Goal: Information Seeking & Learning: Learn about a topic

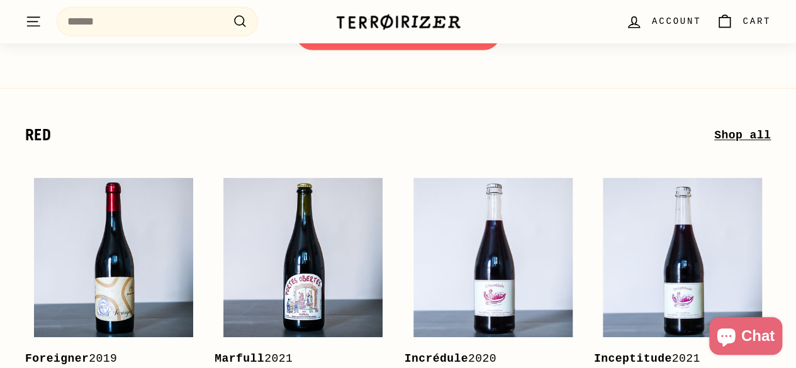
scroll to position [1826, 0]
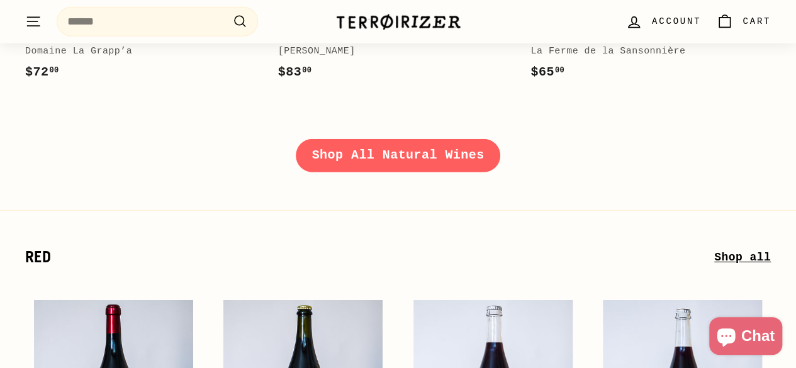
click at [363, 149] on link "Shop All Natural Wines" at bounding box center [398, 155] width 205 height 33
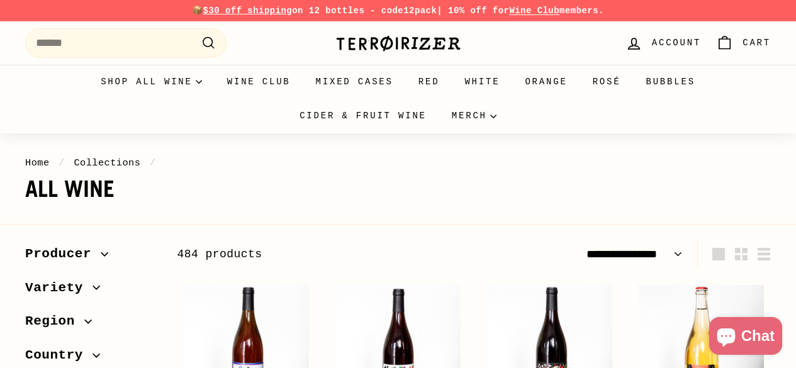
select select "**********"
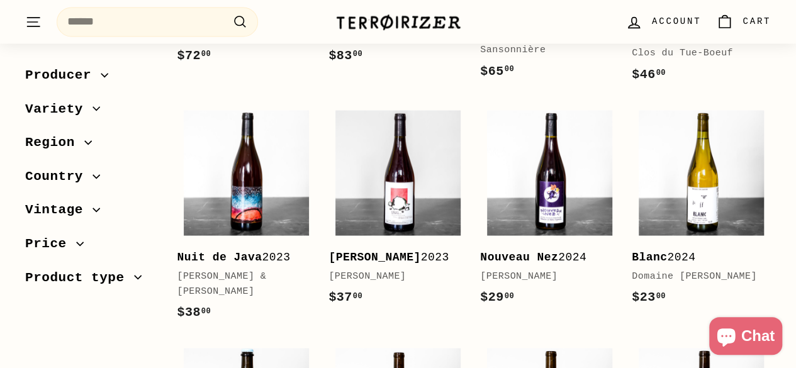
scroll to position [1133, 0]
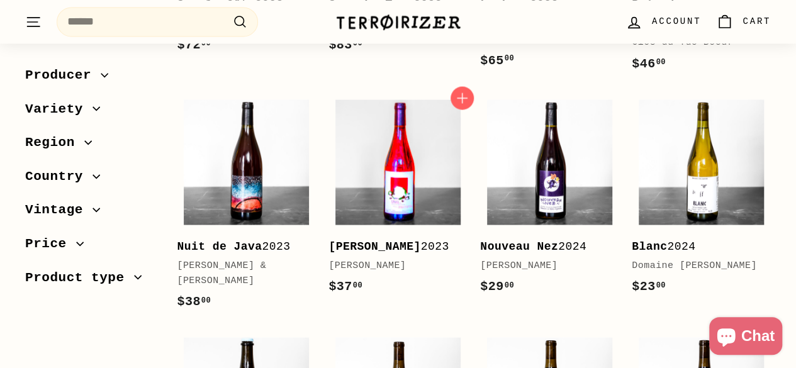
click at [413, 161] on img at bounding box center [398, 161] width 125 height 125
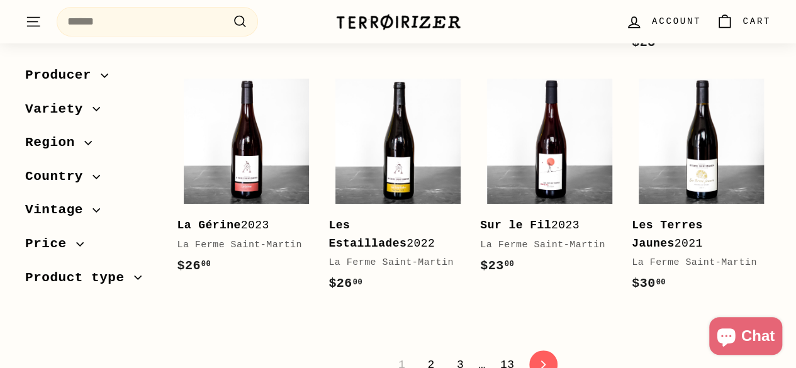
scroll to position [2574, 0]
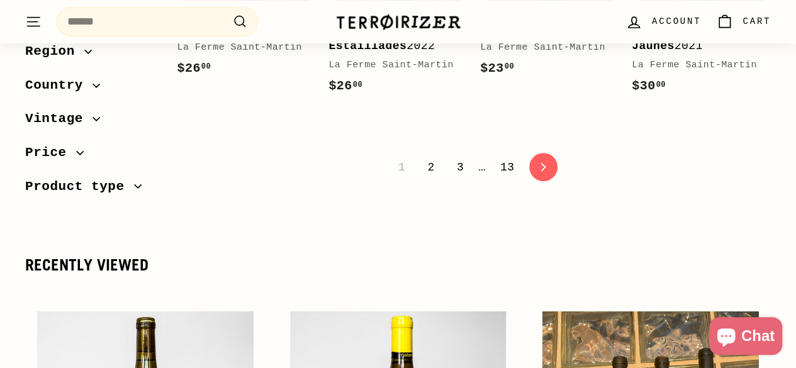
click at [436, 157] on link "2" at bounding box center [431, 167] width 22 height 21
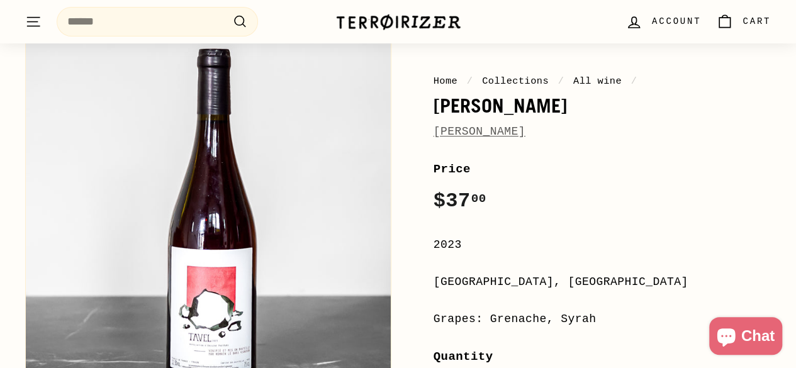
scroll to position [63, 0]
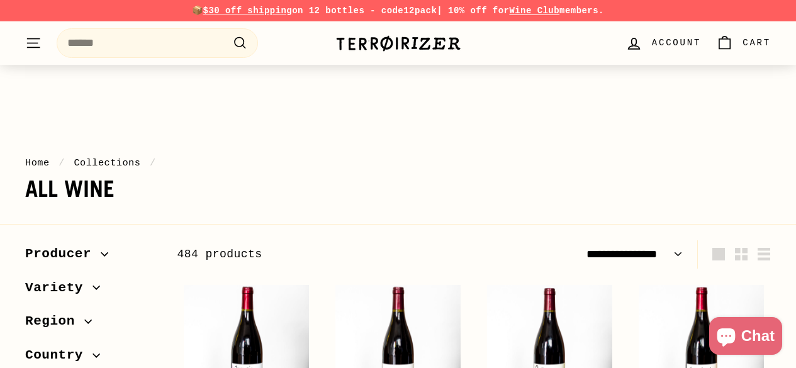
select select "**********"
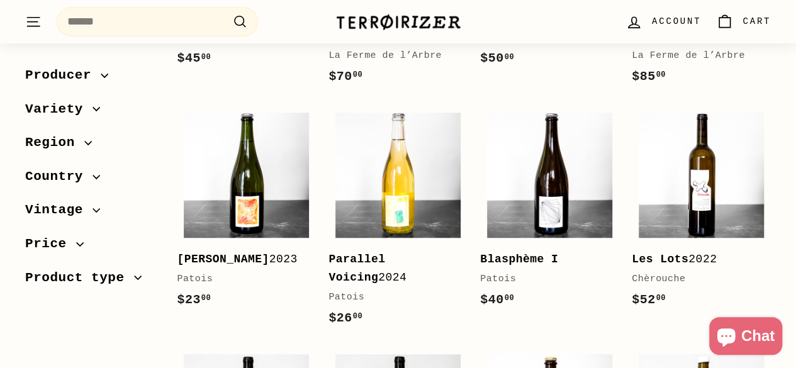
scroll to position [441, 0]
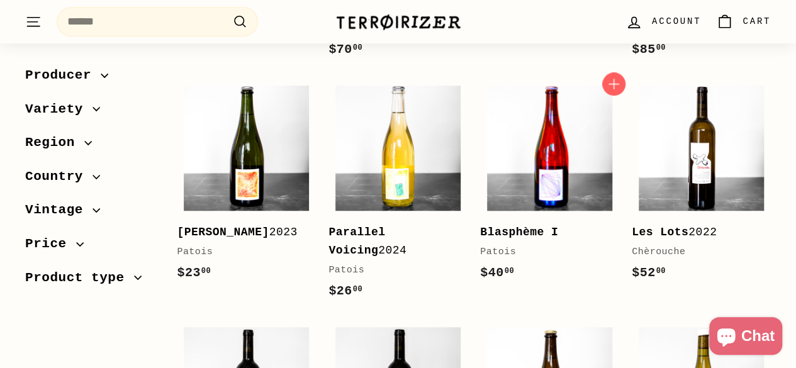
click at [504, 179] on img at bounding box center [549, 148] width 125 height 125
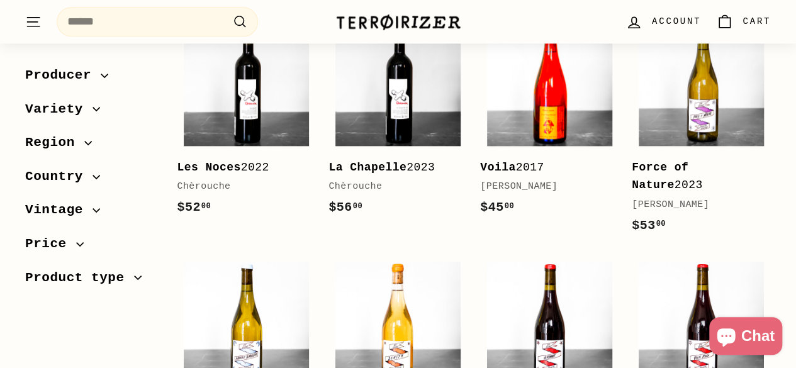
scroll to position [691, 0]
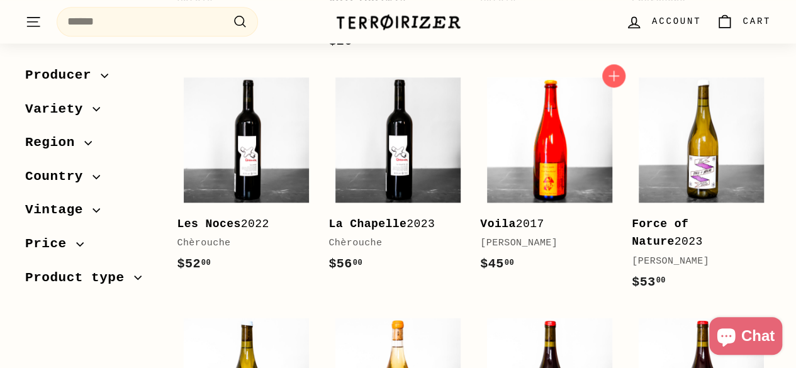
click at [541, 153] on img at bounding box center [549, 139] width 125 height 125
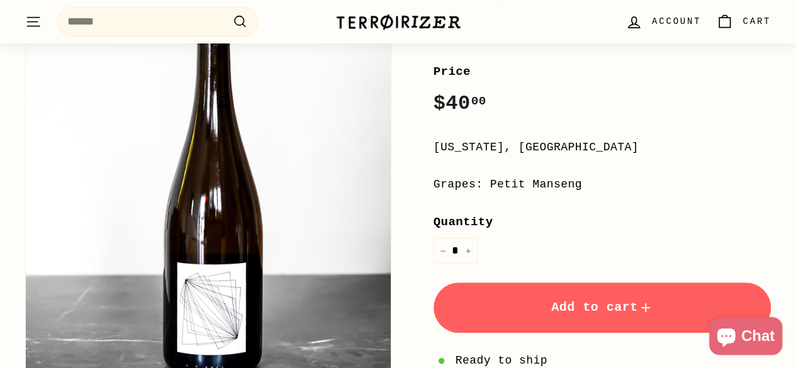
scroll to position [252, 0]
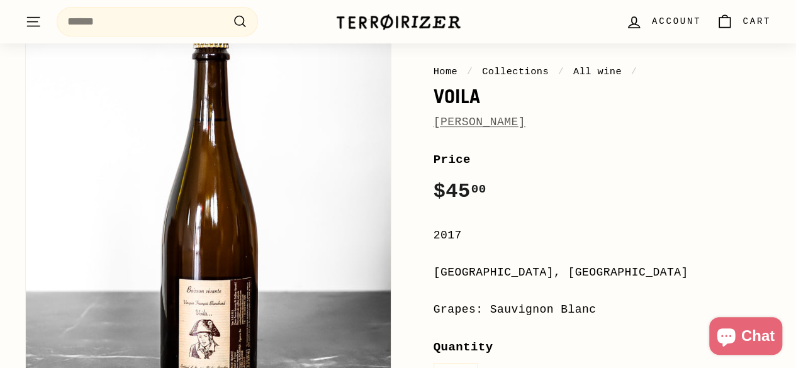
scroll to position [63, 0]
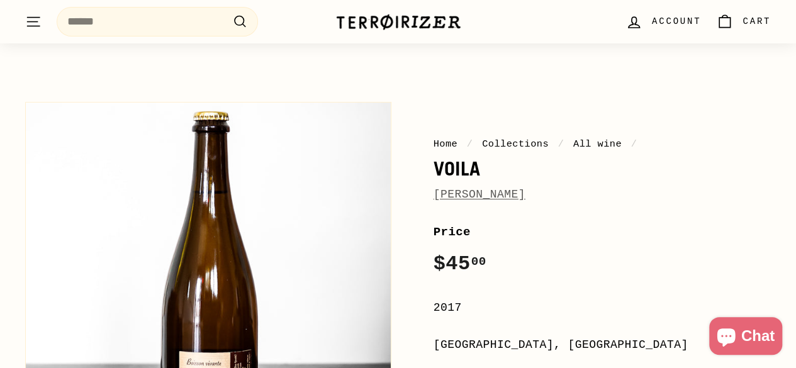
click at [489, 201] on link "[PERSON_NAME]" at bounding box center [480, 194] width 92 height 13
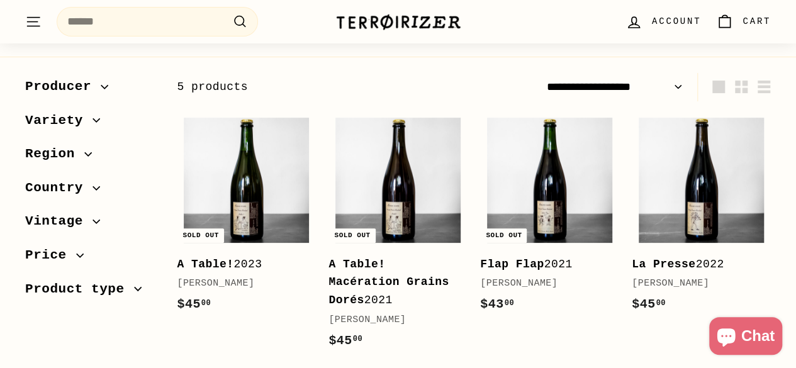
scroll to position [187, 0]
